Goal: Task Accomplishment & Management: Use online tool/utility

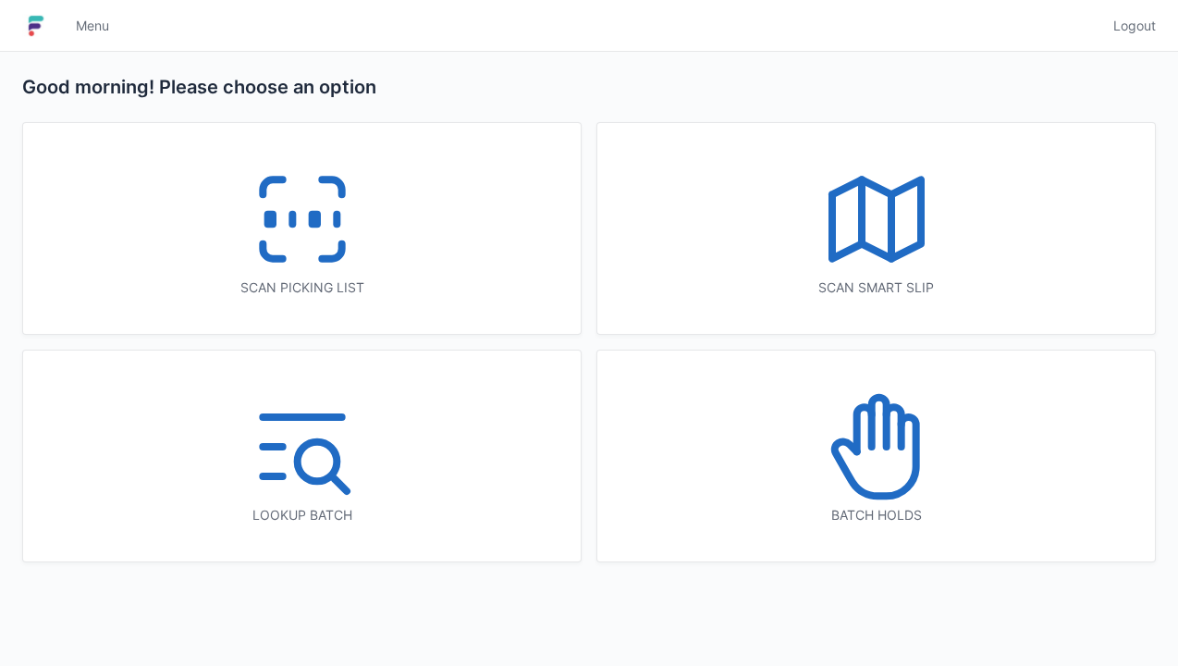
click at [900, 257] on polyline at bounding box center [876, 218] width 89 height 79
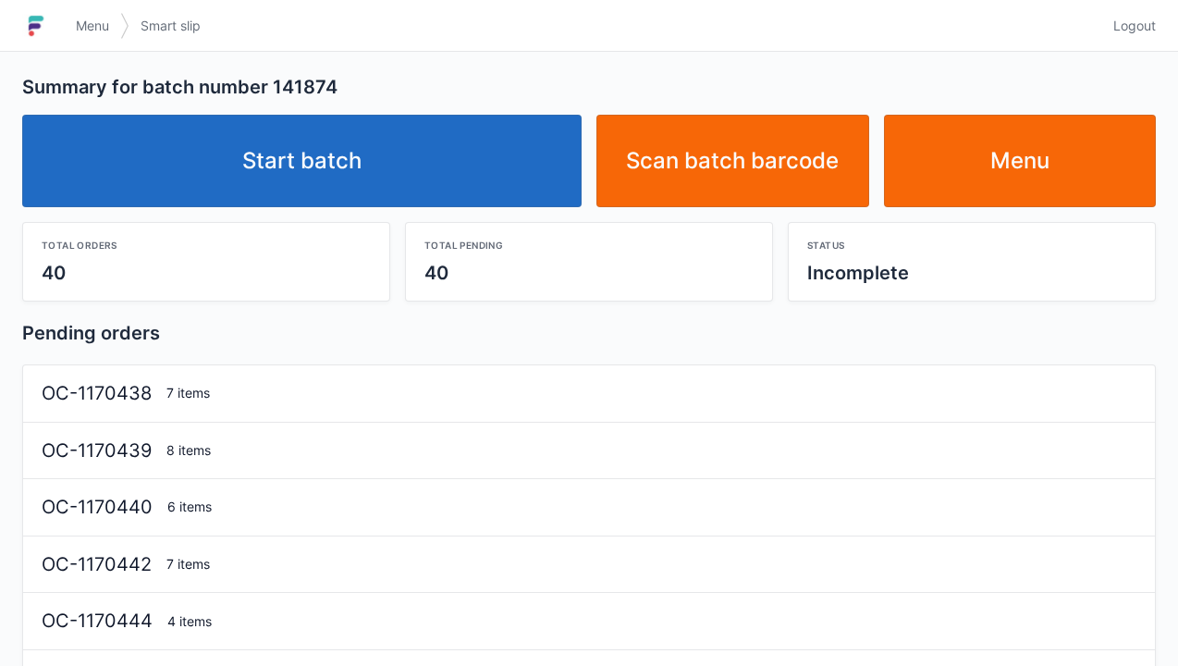
click at [281, 150] on link "Start batch" at bounding box center [301, 161] width 559 height 92
